Goal: Find specific page/section: Find specific page/section

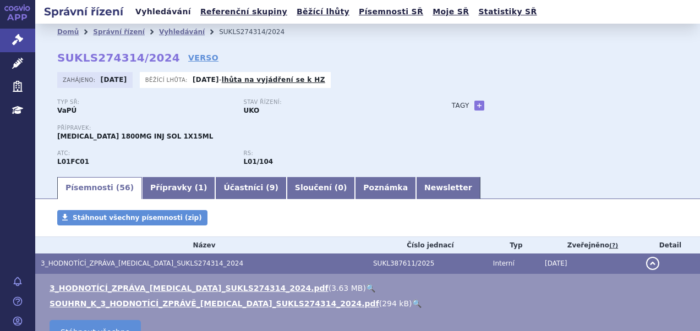
drag, startPoint x: 0, startPoint y: 0, endPoint x: 155, endPoint y: 13, distance: 155.1
click at [155, 13] on link "Vyhledávání" at bounding box center [163, 11] width 62 height 15
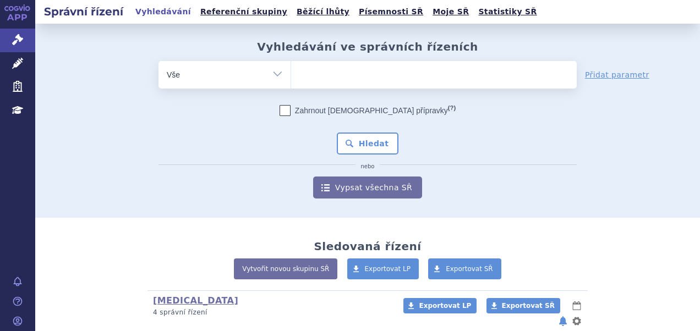
drag, startPoint x: 0, startPoint y: 0, endPoint x: 379, endPoint y: 76, distance: 386.5
click at [379, 76] on ul at bounding box center [433, 72] width 285 height 23
click at [291, 76] on select at bounding box center [290, 75] width 1 height 28
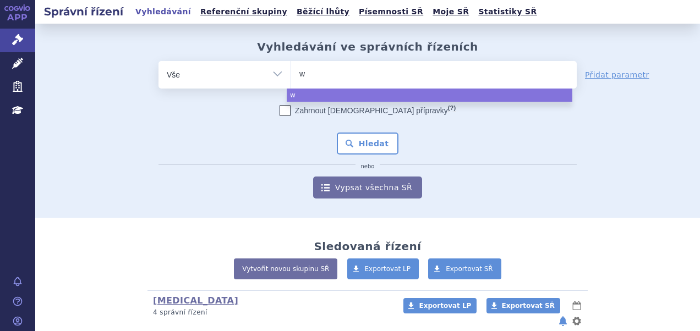
type input "wn"
type input "w"
type input "win"
type input "winre"
type input "winreva"
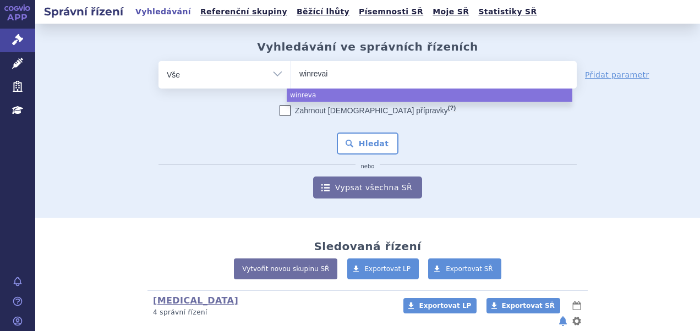
type input "winrevair"
select select "winrevair"
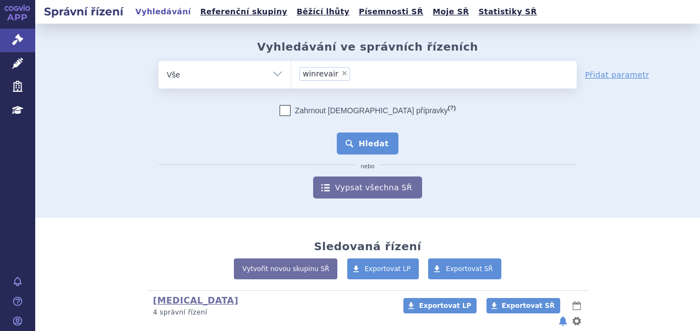
click at [366, 138] on button "Hledat" at bounding box center [368, 144] width 62 height 22
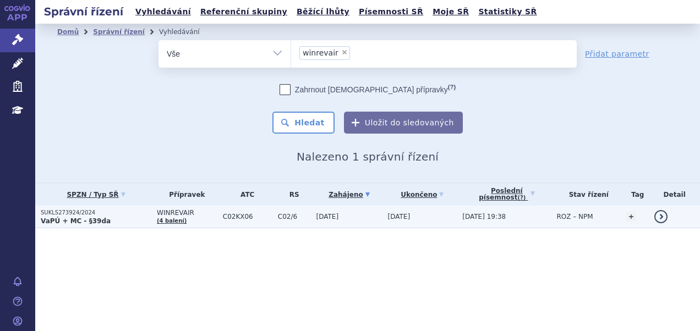
click at [129, 210] on p "SUKLS273924/2024" at bounding box center [96, 213] width 111 height 8
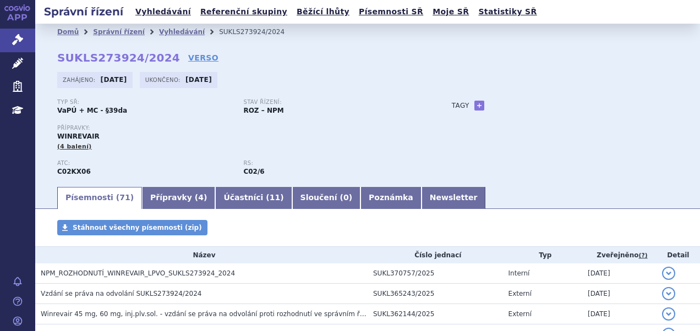
click at [189, 57] on link "VERSO" at bounding box center [203, 57] width 30 height 11
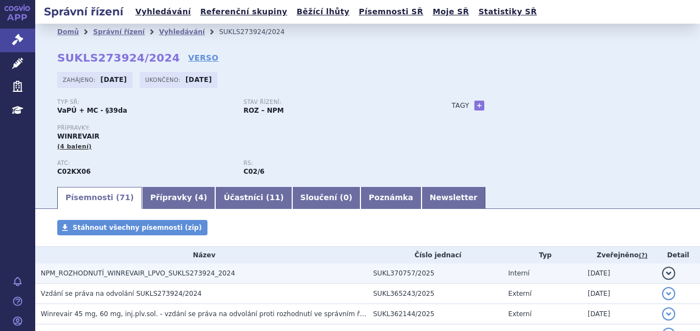
click at [155, 270] on span "NPM_ROZHODNUTÍ_WINREVAIR_LPVO_SUKLS273924_2024" at bounding box center [138, 274] width 194 height 8
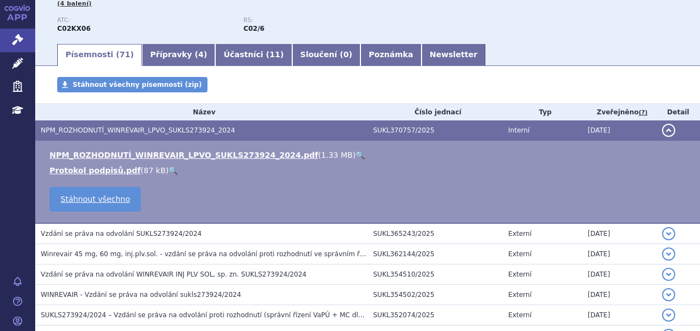
scroll to position [220, 0]
